Goal: Navigation & Orientation: Go to known website

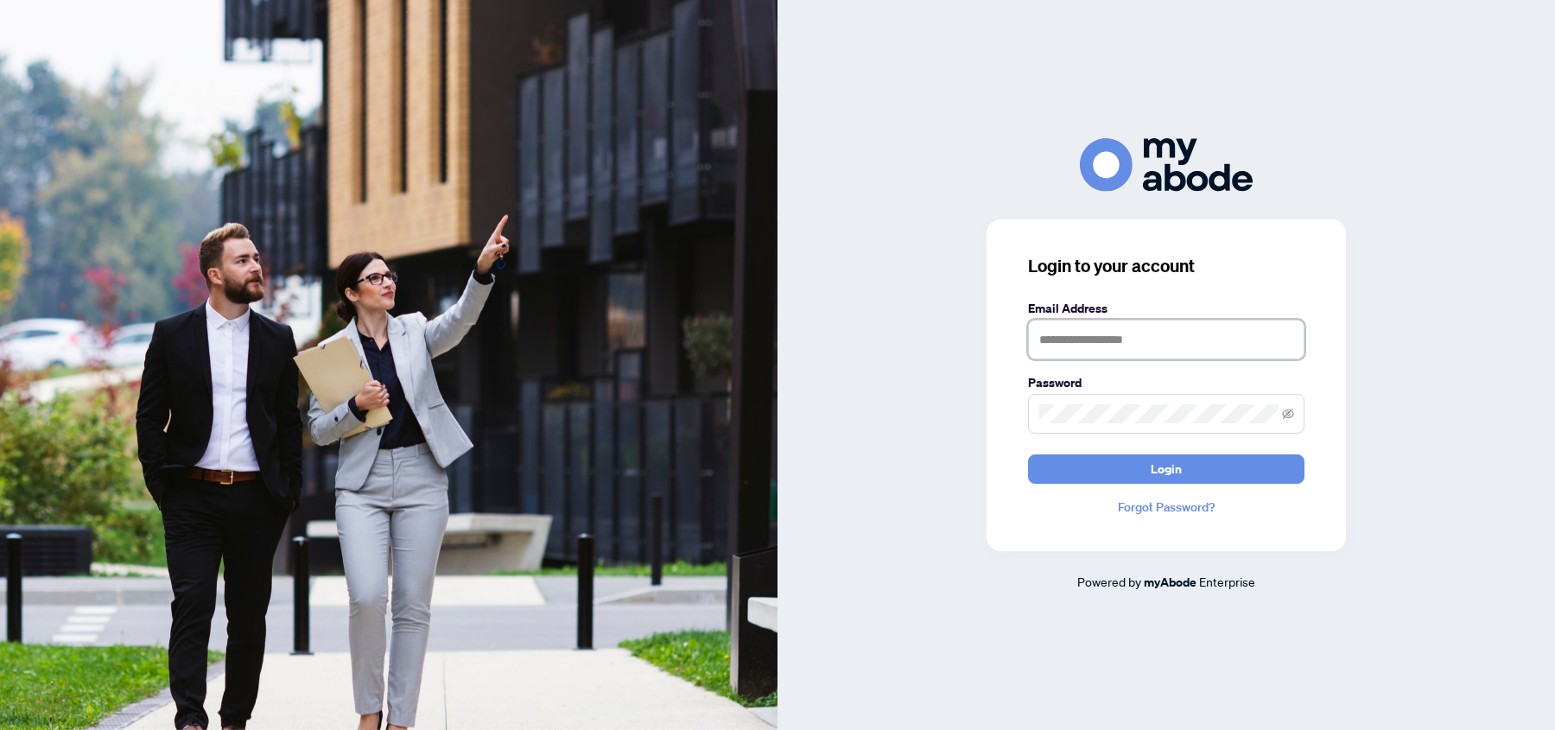
click at [1203, 346] on input "text" at bounding box center [1166, 340] width 276 height 40
type input "**********"
click at [1201, 427] on span at bounding box center [1166, 414] width 276 height 40
click at [1151, 477] on span "Login" at bounding box center [1166, 469] width 31 height 28
